Goal: Navigation & Orientation: Find specific page/section

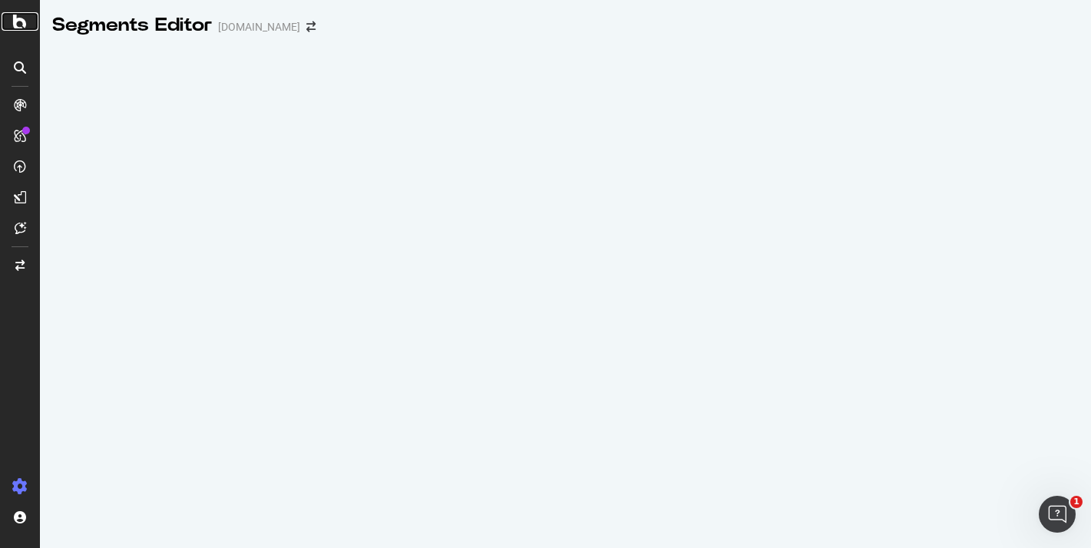
click at [21, 21] on icon at bounding box center [20, 21] width 14 height 18
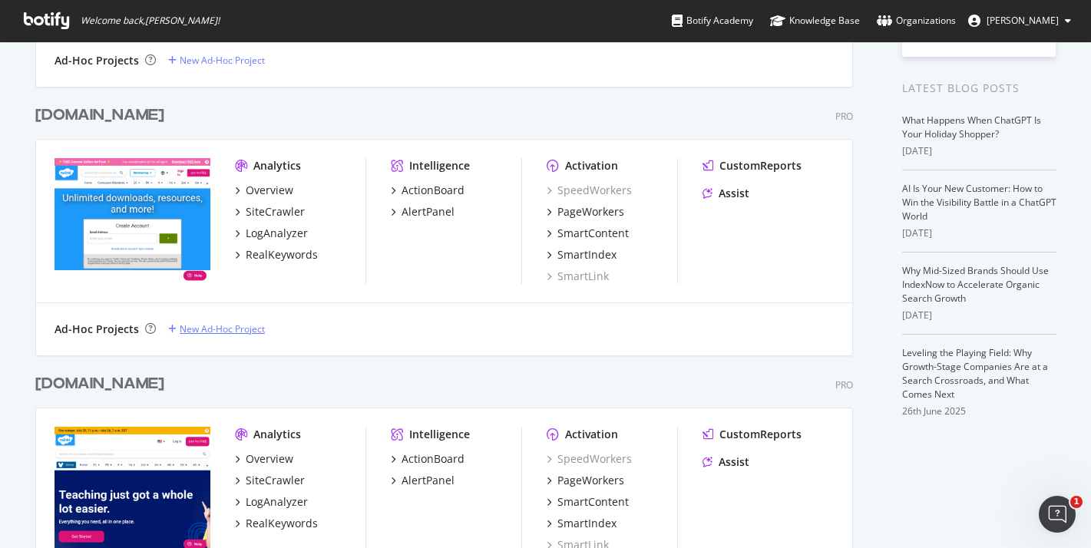
scroll to position [383, 0]
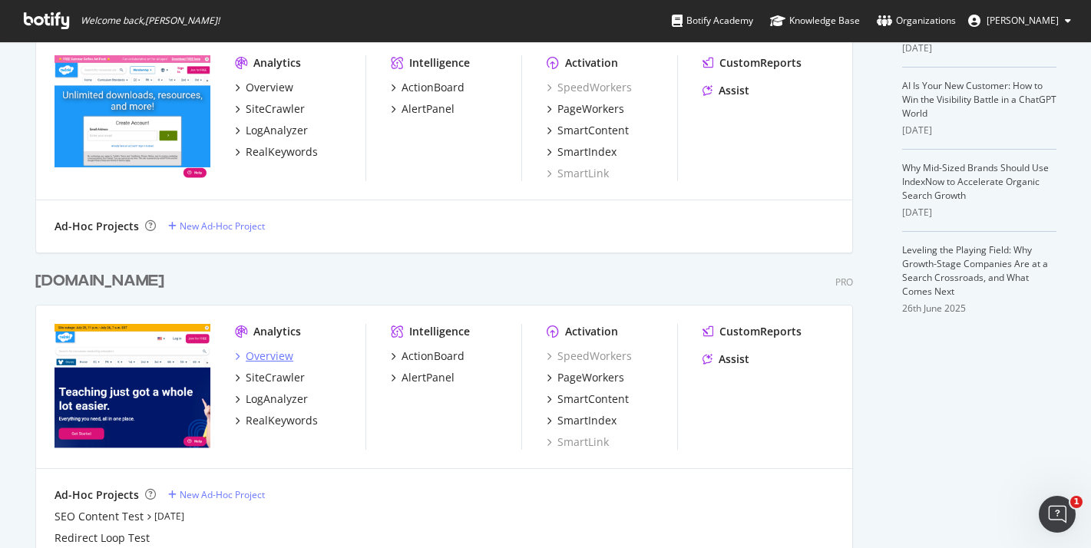
click at [277, 361] on div "Overview" at bounding box center [270, 356] width 48 height 15
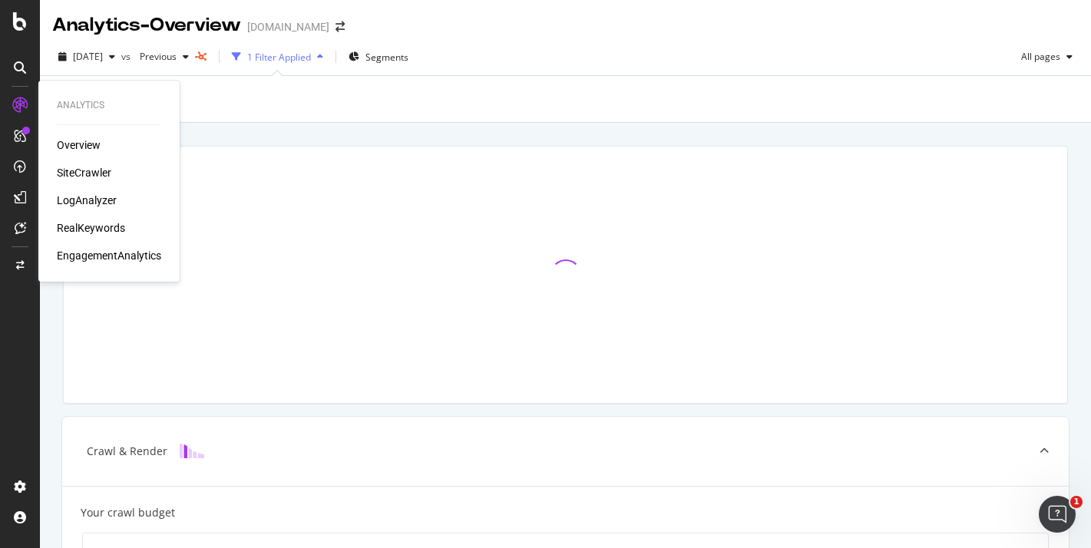
click at [91, 167] on div "SiteCrawler" at bounding box center [84, 172] width 55 height 15
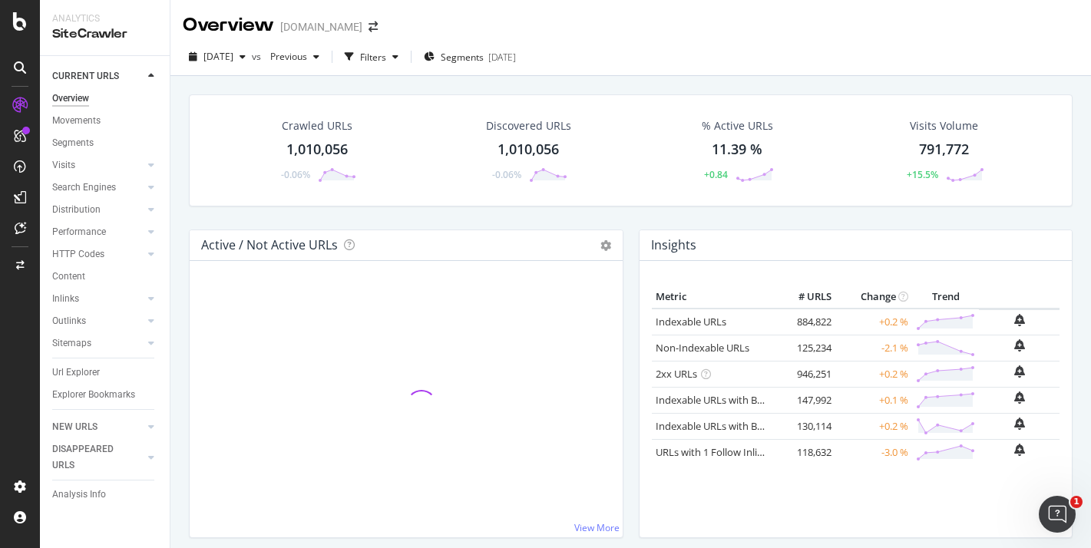
click at [82, 364] on div "Url Explorer" at bounding box center [111, 373] width 118 height 22
click at [84, 373] on div "Url Explorer" at bounding box center [76, 373] width 48 height 16
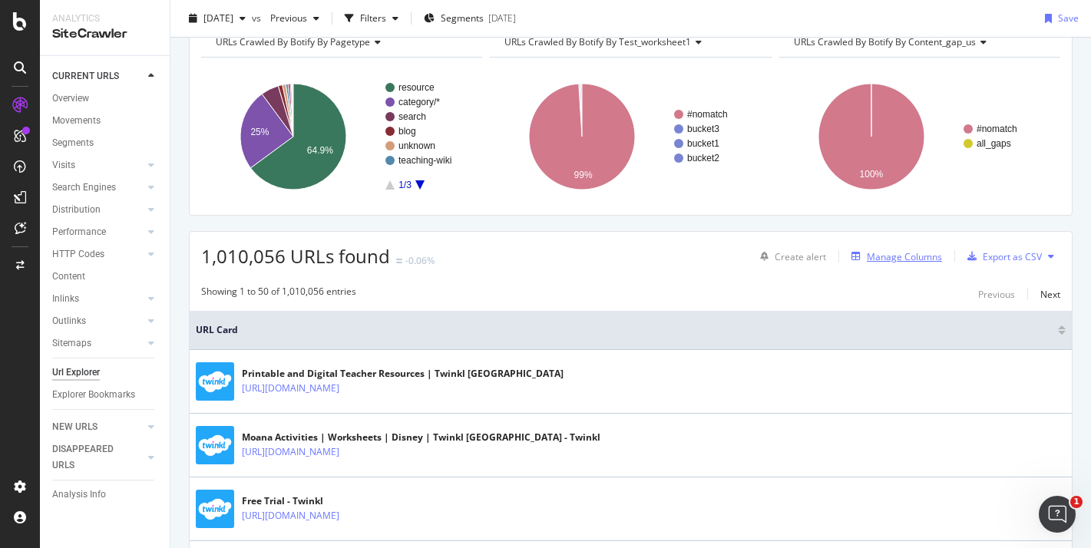
scroll to position [78, 0]
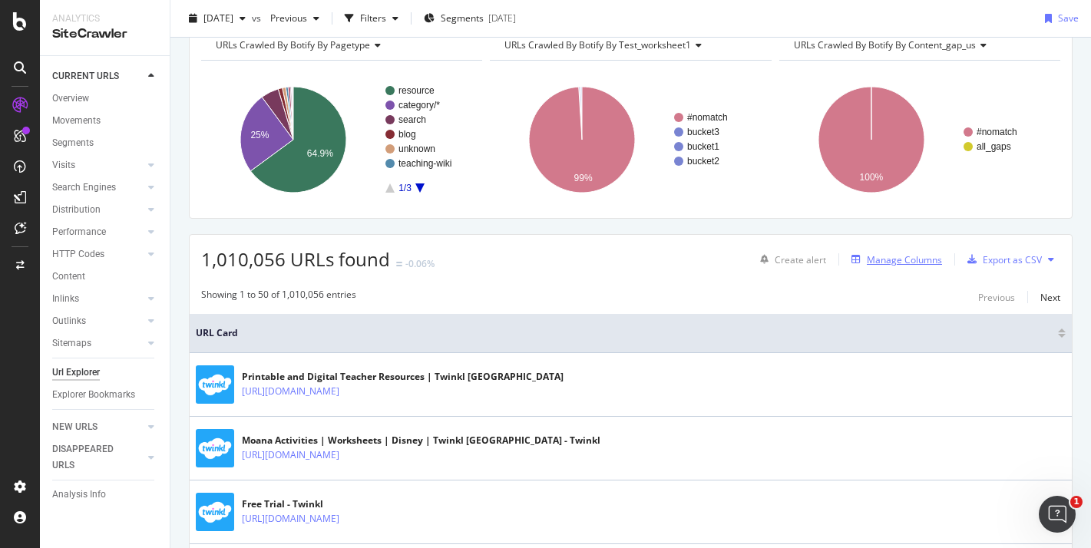
click at [919, 263] on div "Manage Columns" at bounding box center [904, 259] width 75 height 13
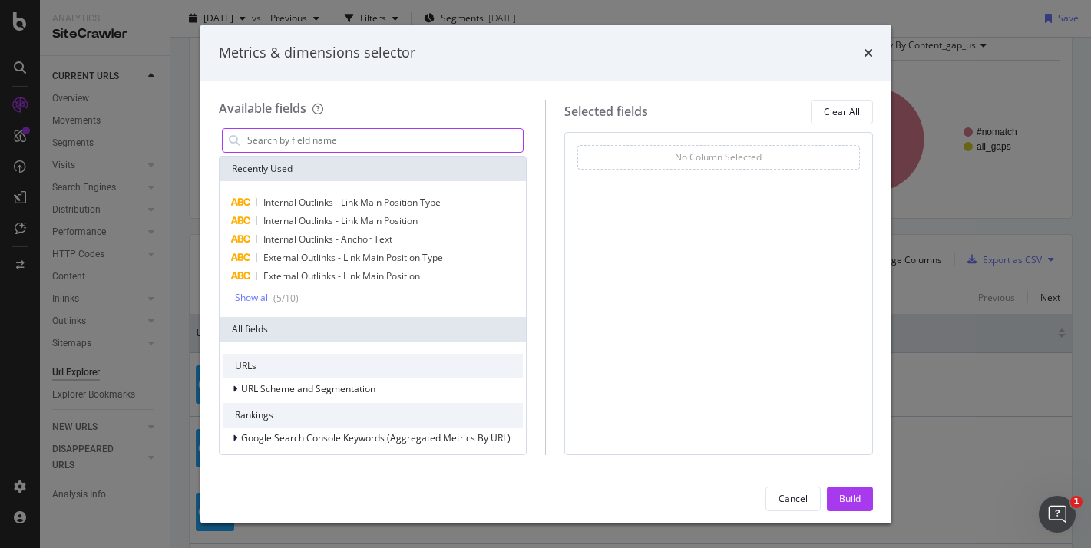
click at [310, 137] on input "modal" at bounding box center [385, 140] width 278 height 23
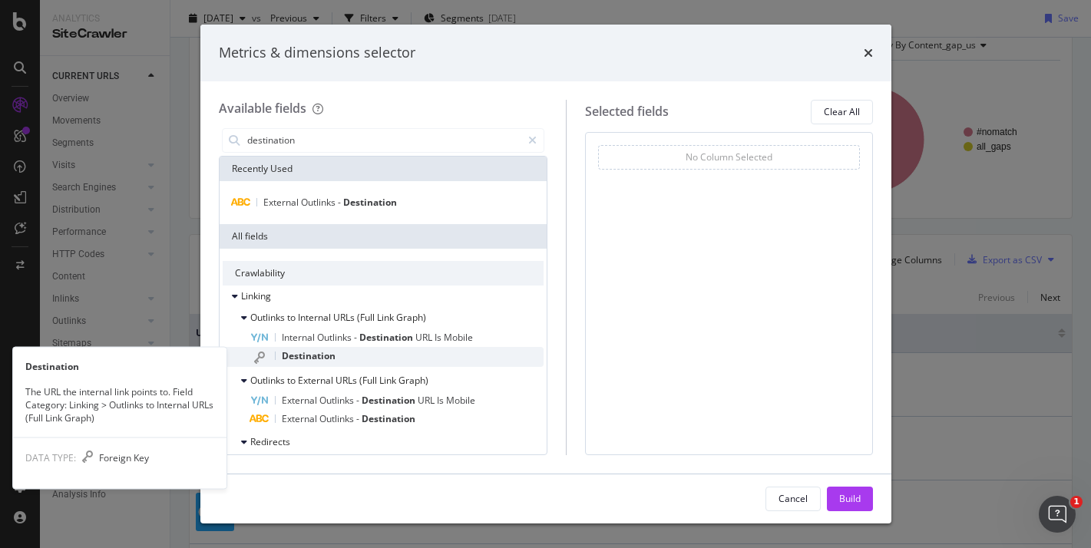
type input "destination"
click at [306, 350] on span "Destination" at bounding box center [309, 355] width 54 height 13
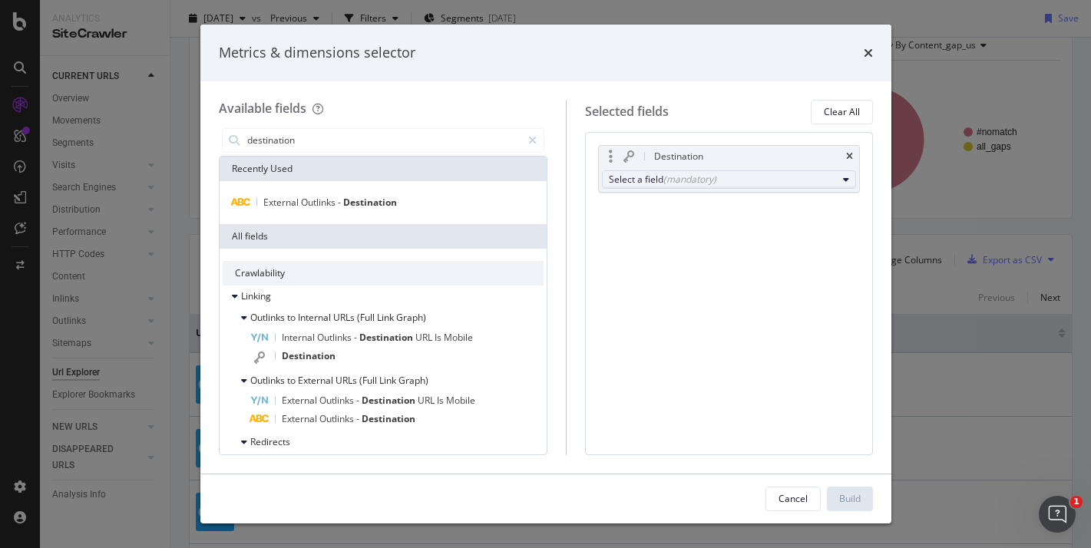
click at [668, 174] on div "(mandatory)" at bounding box center [690, 179] width 53 height 13
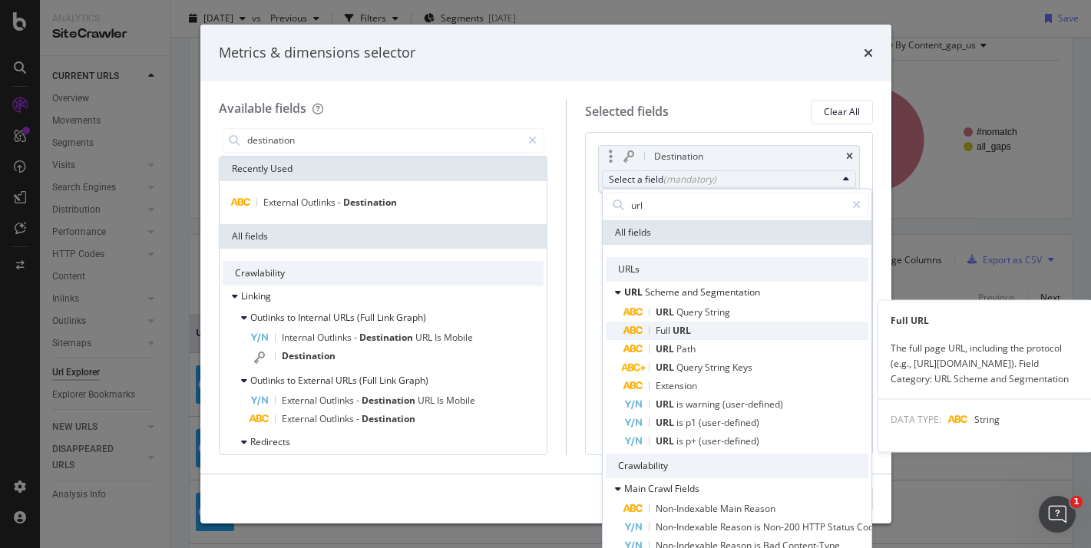
type input "url"
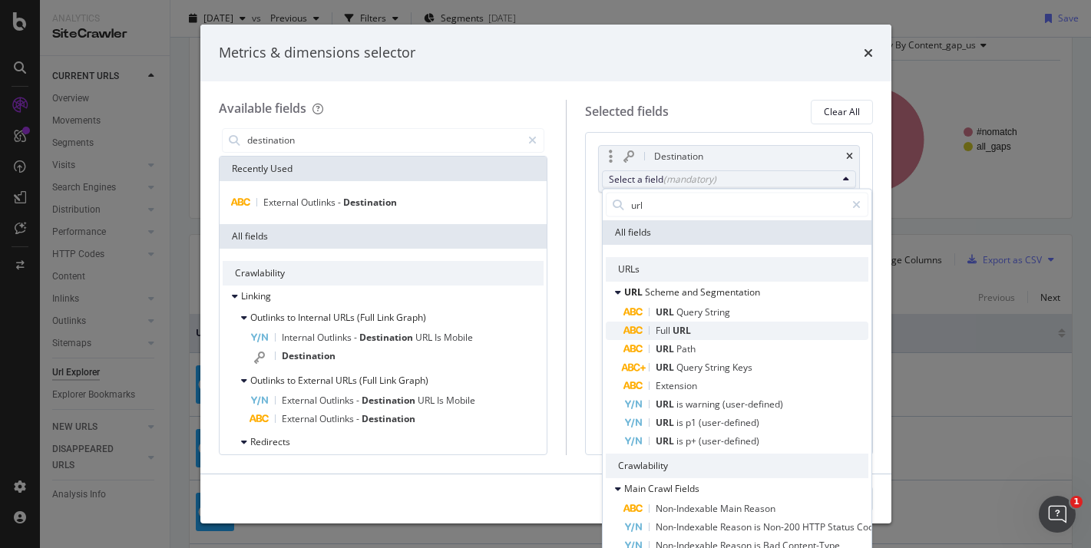
click at [701, 325] on span "Full URL" at bounding box center [746, 331] width 244 height 18
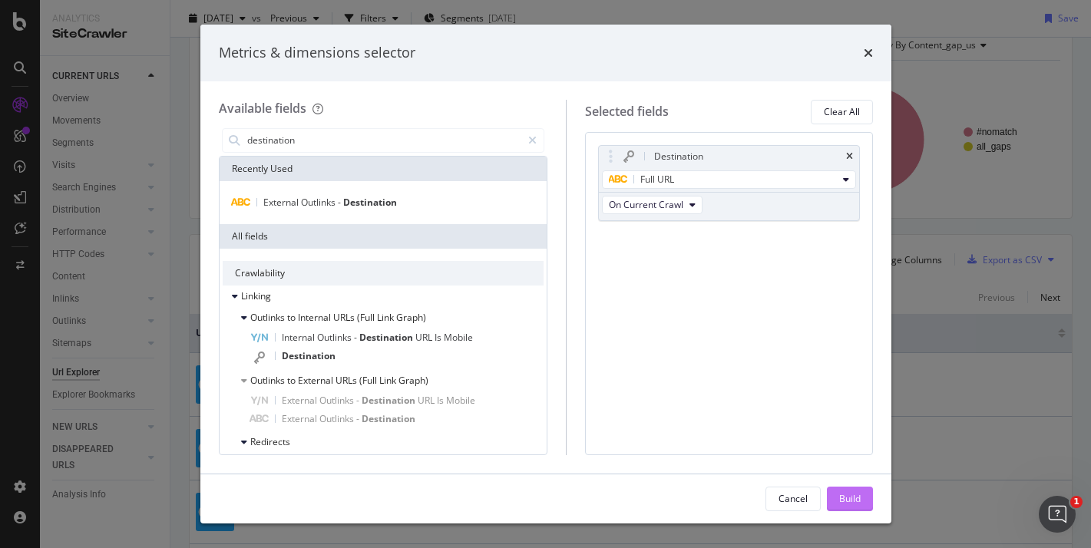
click at [843, 492] on div "Build" at bounding box center [851, 499] width 22 height 23
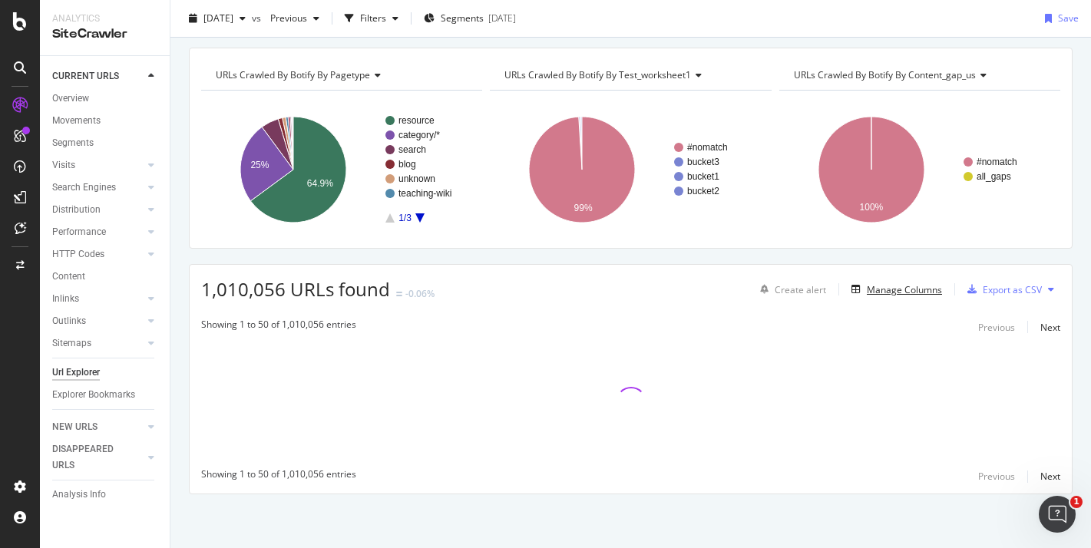
scroll to position [48, 0]
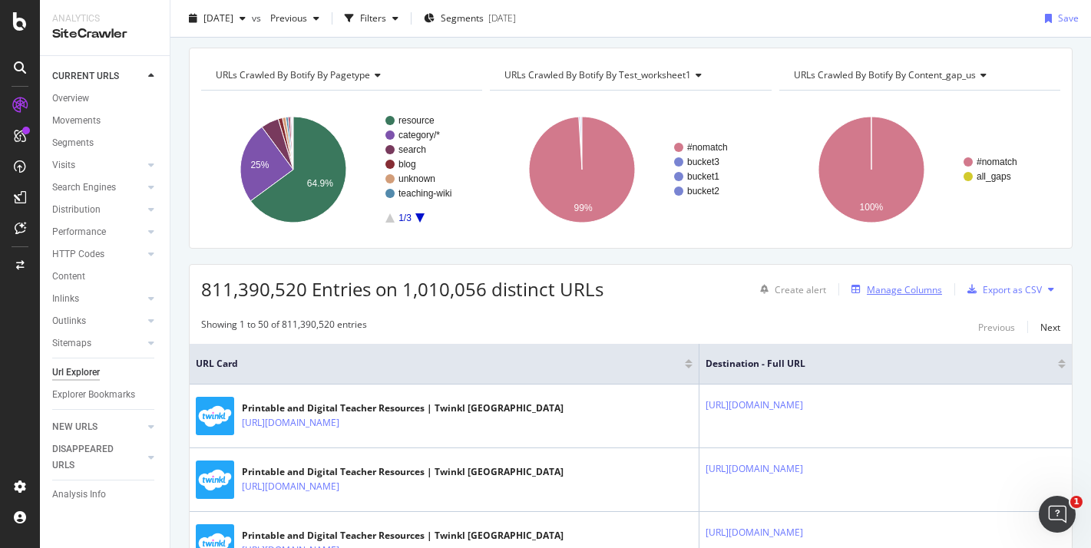
click at [904, 292] on div "Manage Columns" at bounding box center [904, 289] width 75 height 13
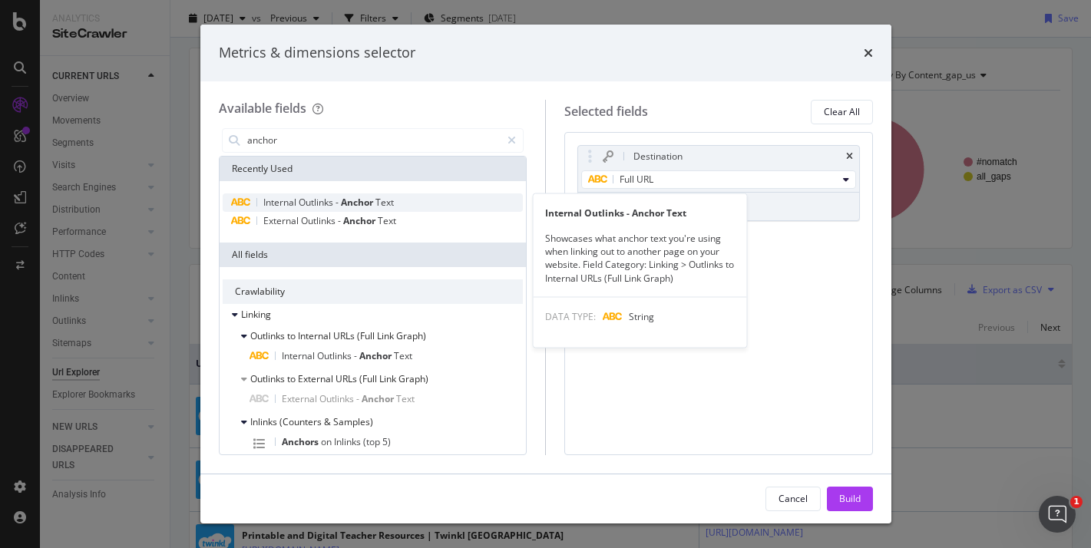
type input "anchor"
click at [415, 206] on div "Internal Outlinks - Anchor Text" at bounding box center [373, 203] width 301 height 18
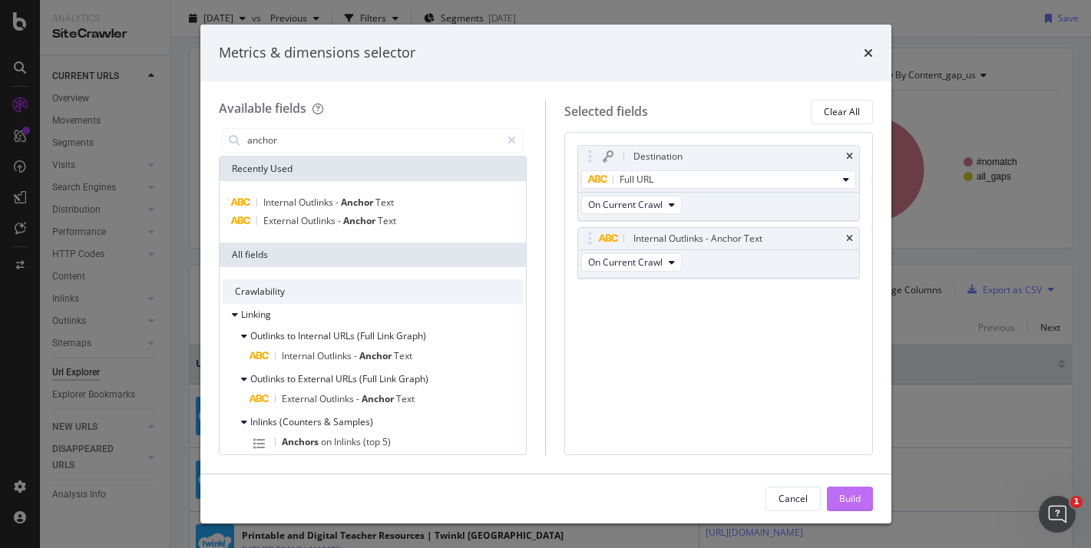
click at [841, 496] on div "Build" at bounding box center [851, 498] width 22 height 13
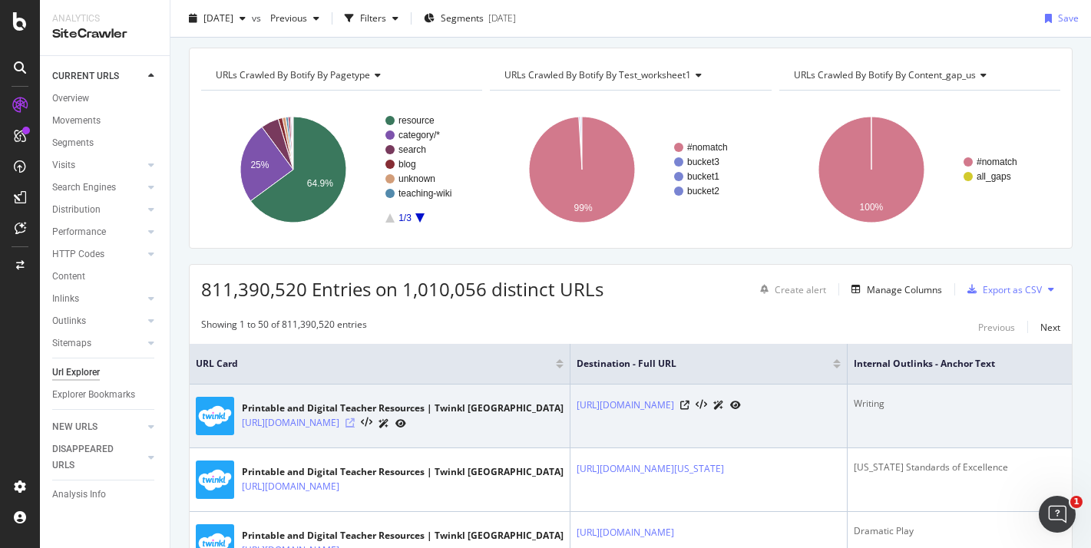
click at [355, 423] on icon at bounding box center [350, 423] width 9 height 9
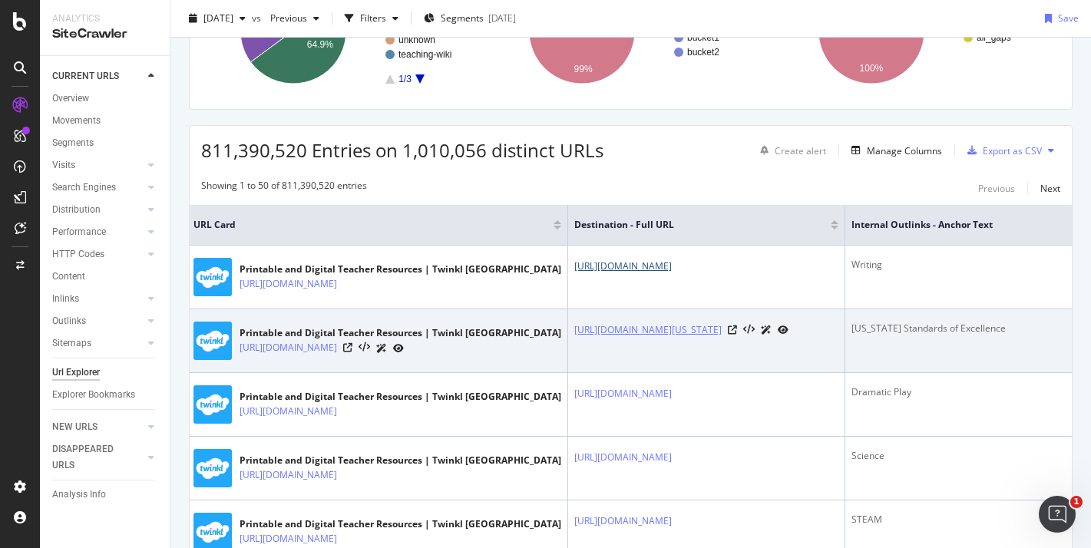
scroll to position [243, 0]
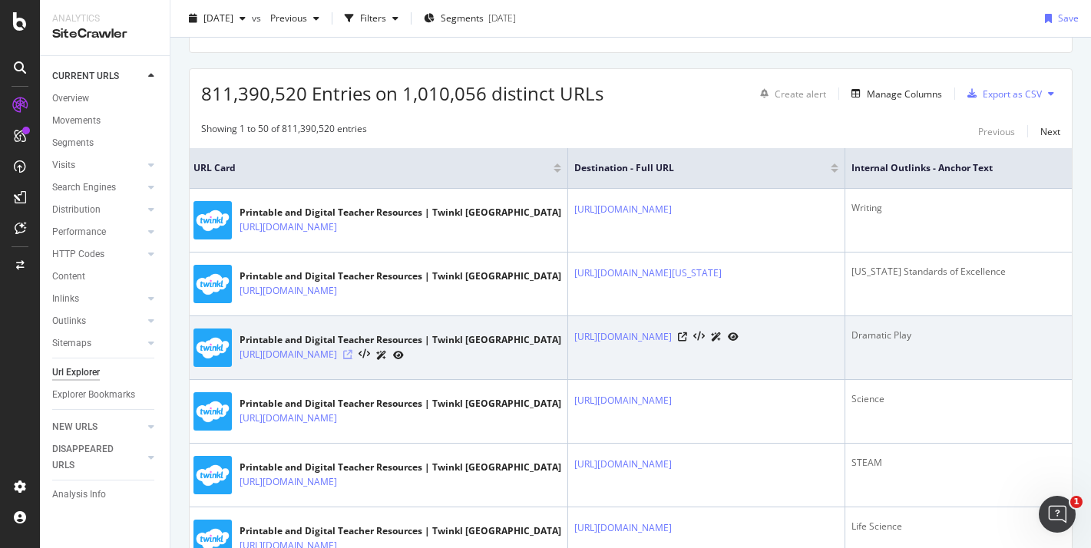
click at [353, 359] on icon at bounding box center [347, 354] width 9 height 9
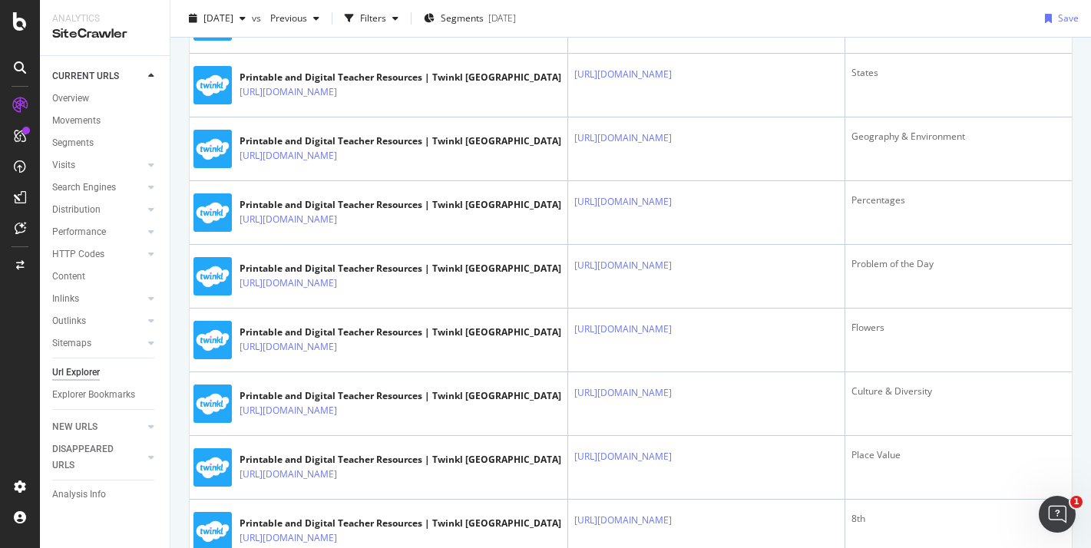
scroll to position [0, 0]
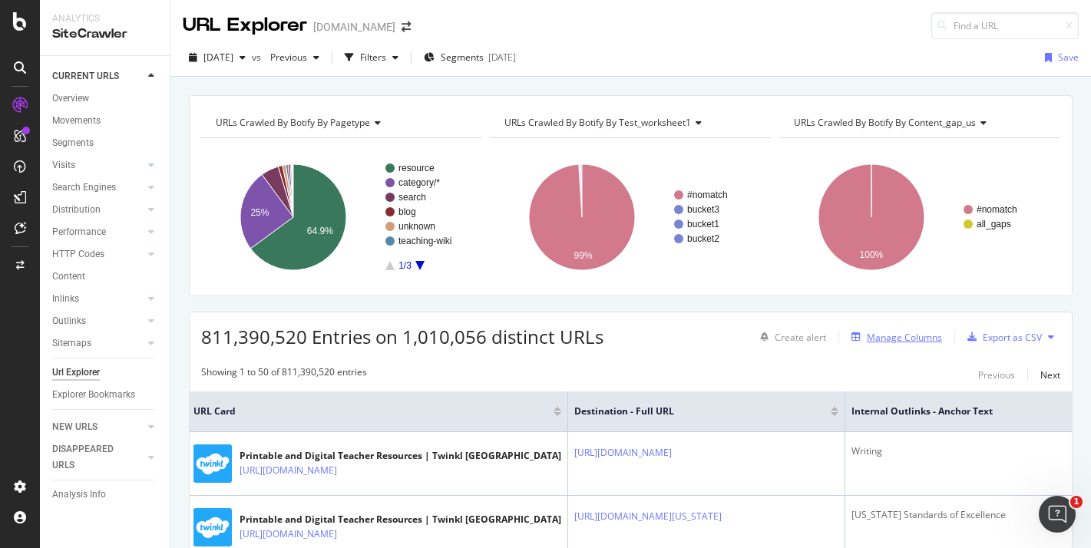
click at [924, 340] on div "Manage Columns" at bounding box center [904, 337] width 75 height 13
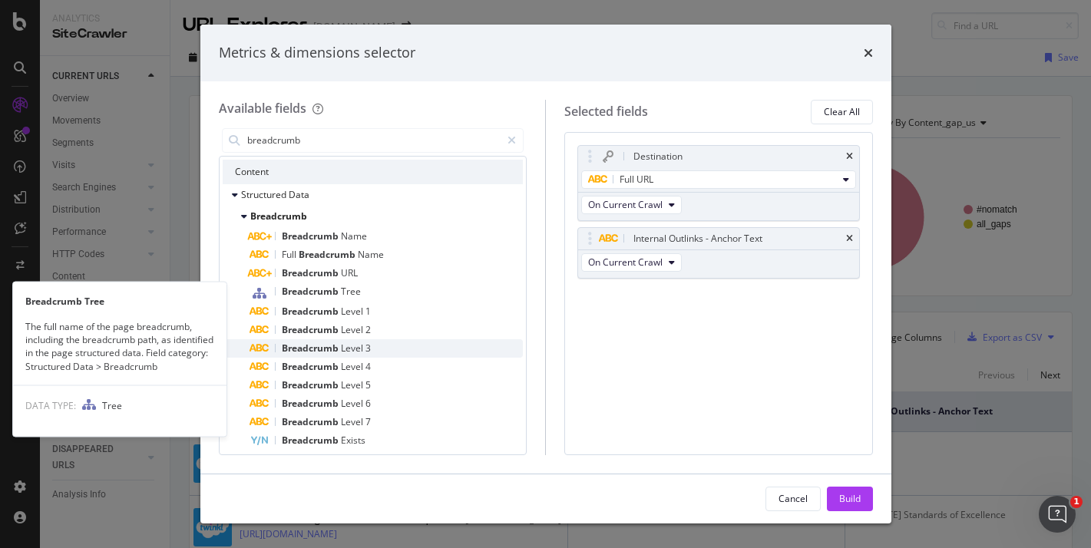
scroll to position [35, 0]
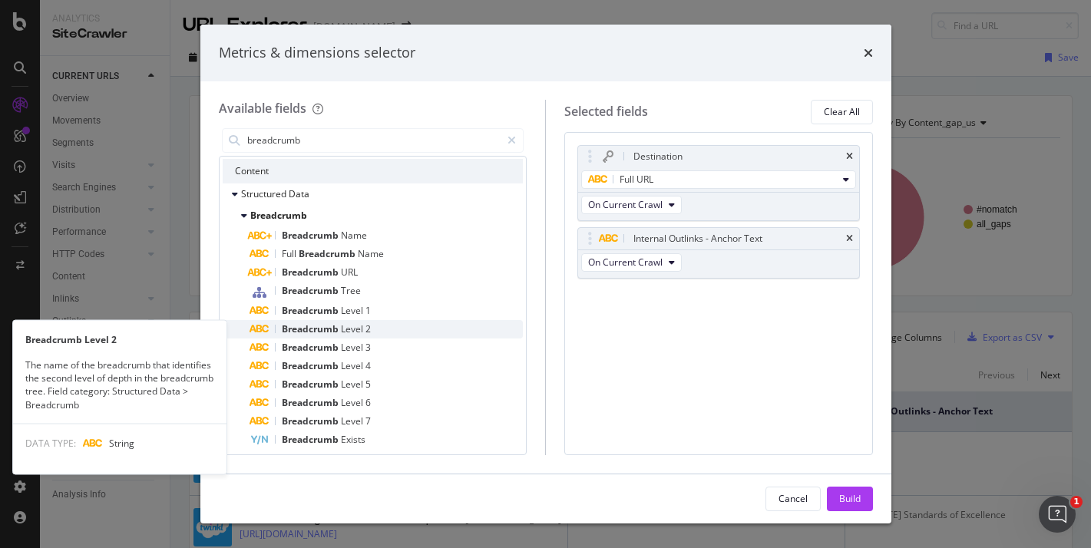
type input "breadcrumb"
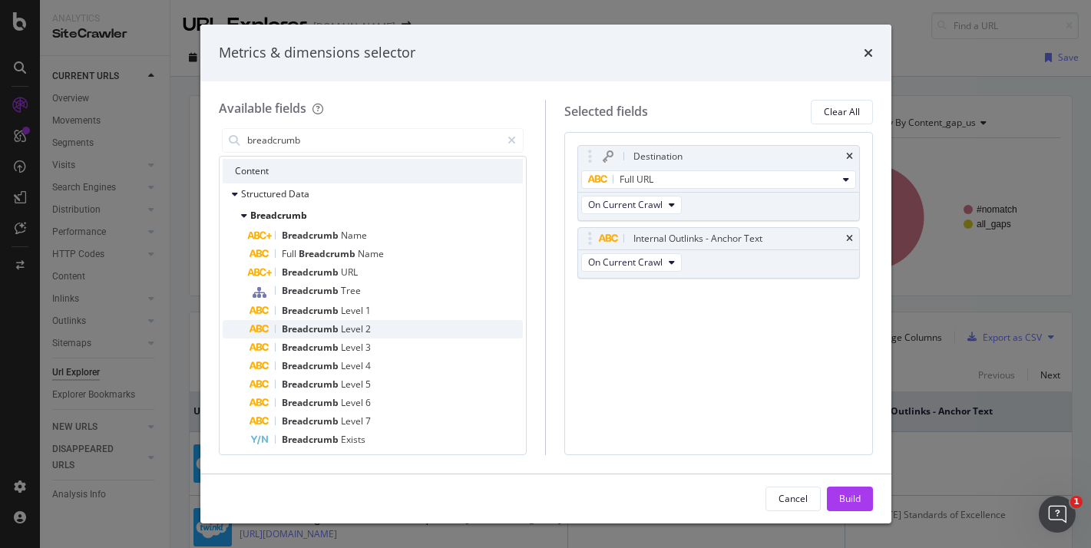
click at [363, 333] on span "Level" at bounding box center [353, 329] width 25 height 13
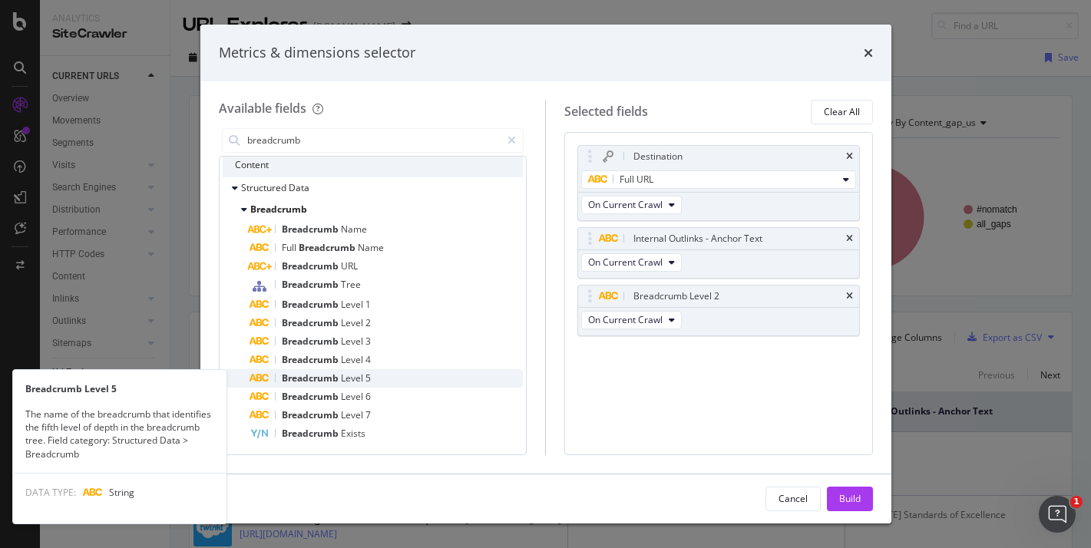
scroll to position [0, 0]
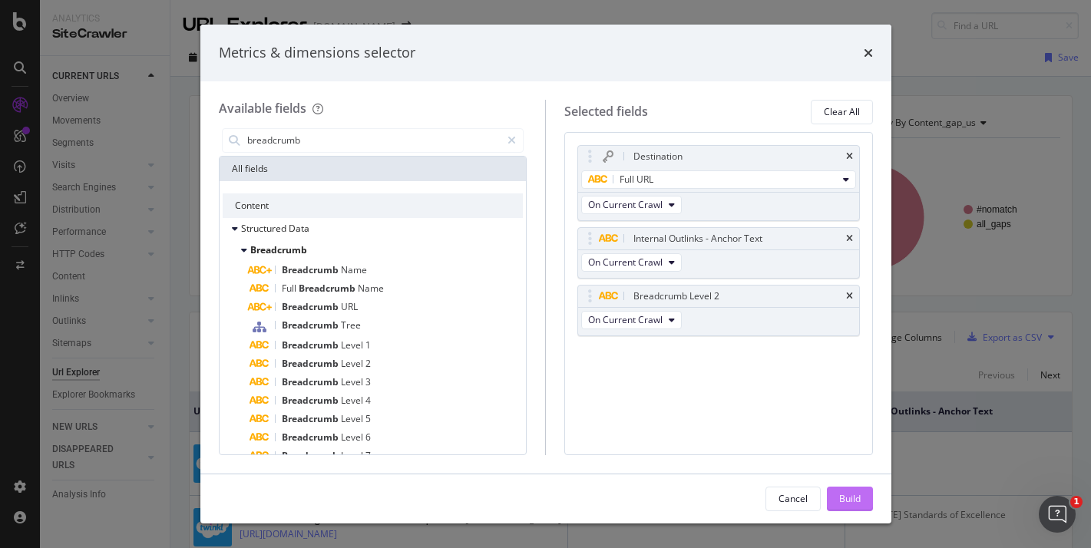
click at [850, 506] on div "Build" at bounding box center [851, 499] width 22 height 23
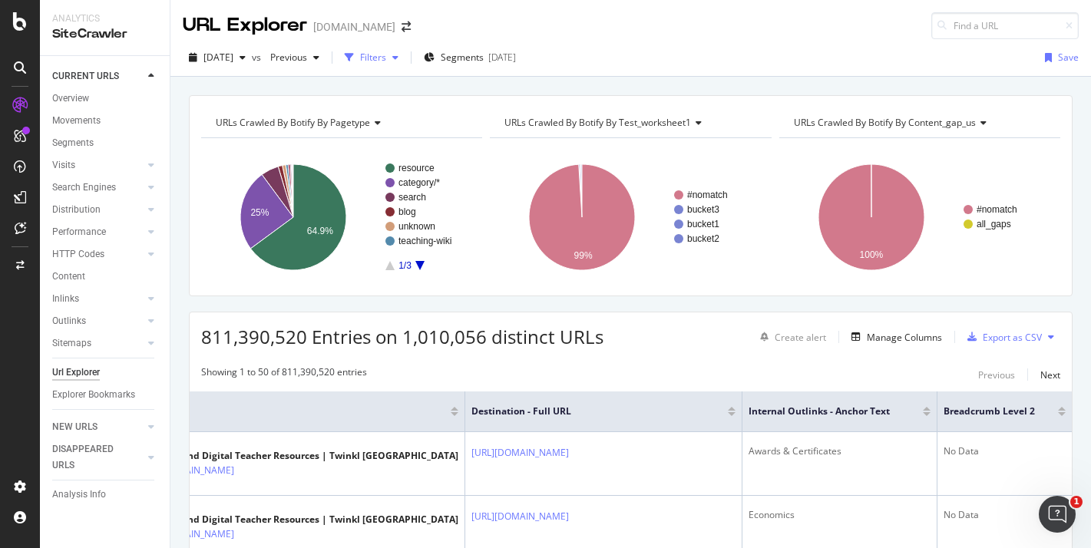
click at [386, 53] on div "Filters" at bounding box center [373, 57] width 26 height 13
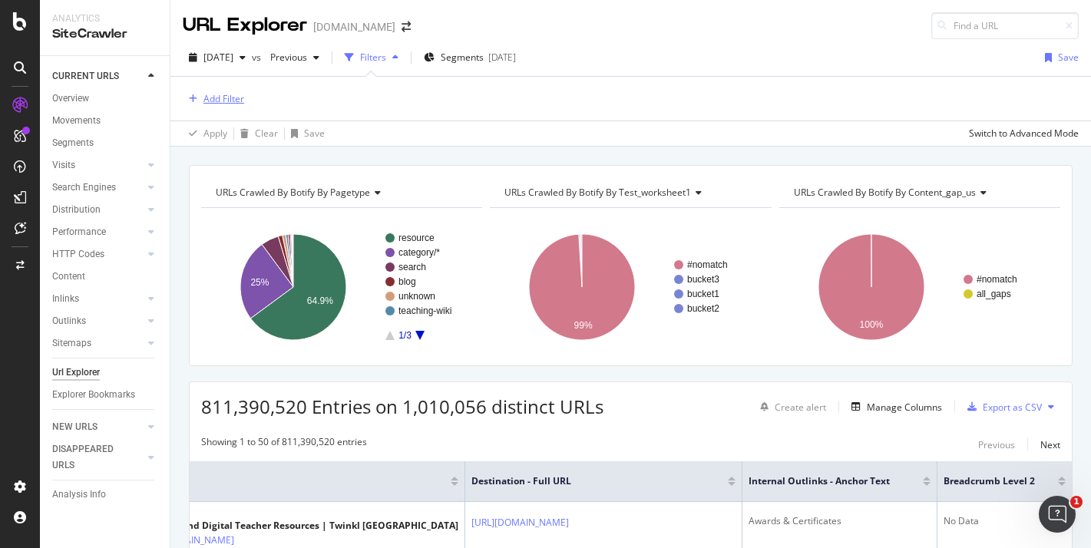
click at [227, 102] on div "Add Filter" at bounding box center [224, 98] width 41 height 13
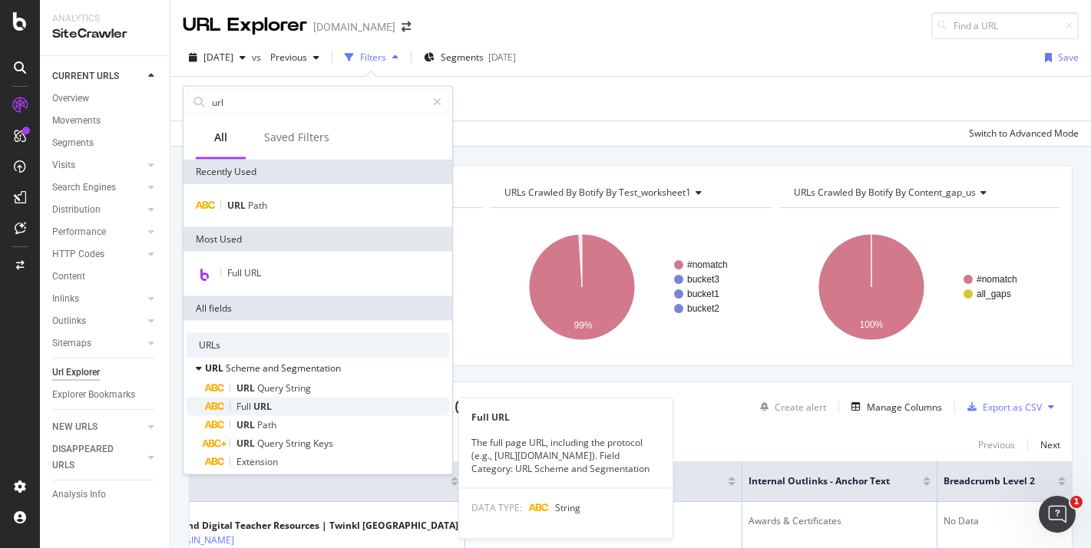
type input "url"
click at [341, 408] on div "Full URL" at bounding box center [327, 407] width 244 height 18
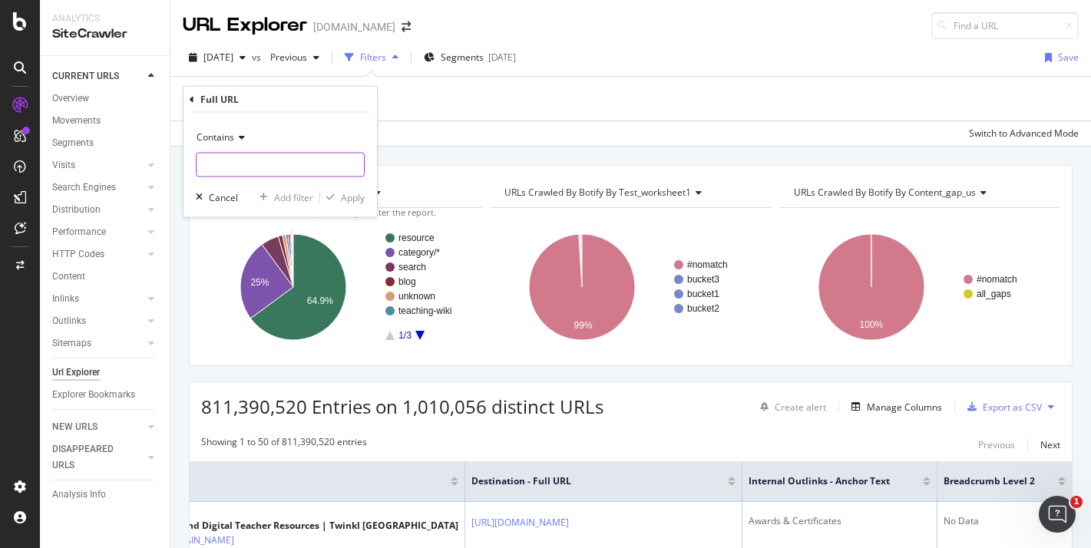
click at [243, 171] on input "text" at bounding box center [280, 165] width 167 height 25
type input "/resource/"
click at [343, 193] on div "Apply" at bounding box center [353, 196] width 24 height 13
